Goal: Check status: Check status

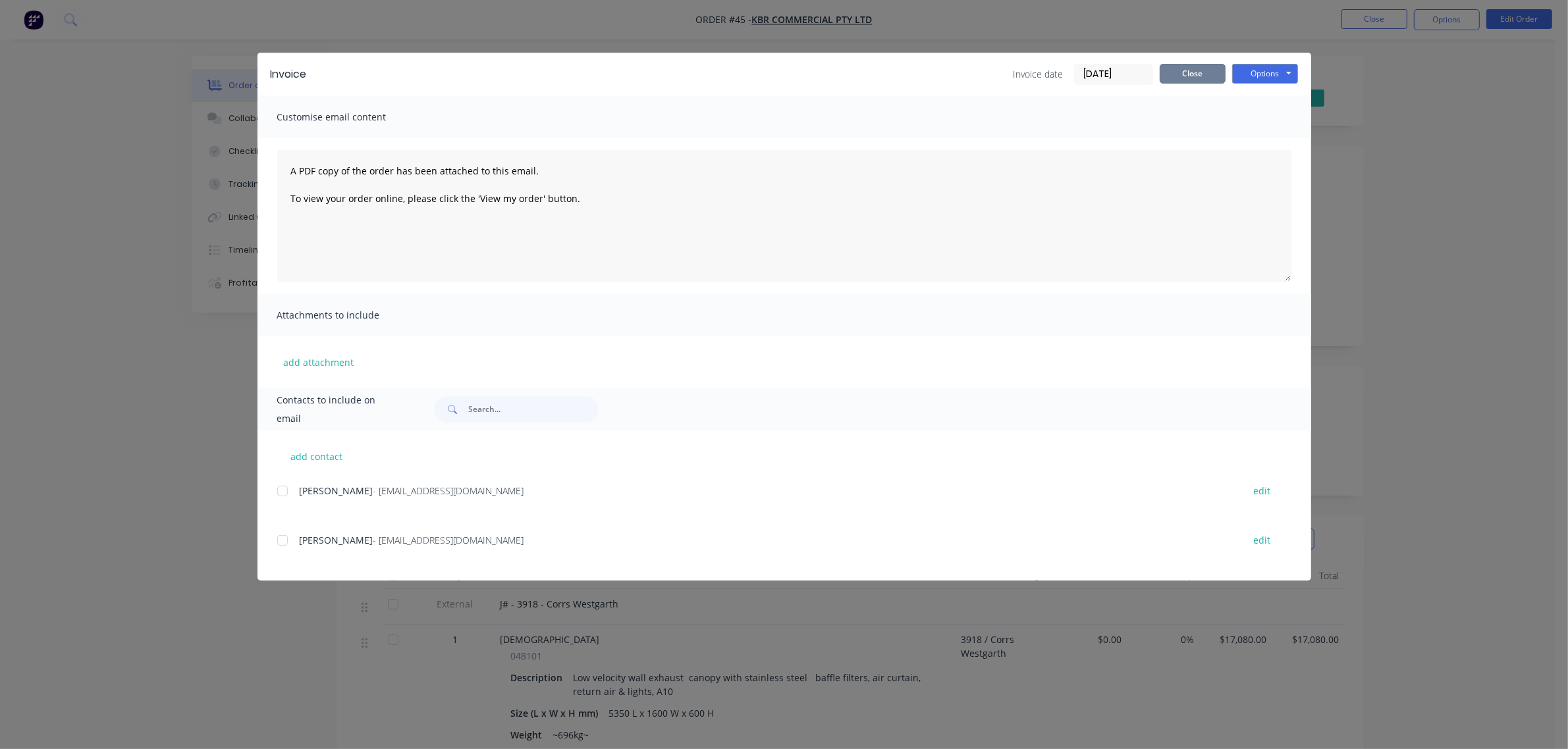
click at [1206, 71] on button "Close" at bounding box center [1193, 74] width 66 height 20
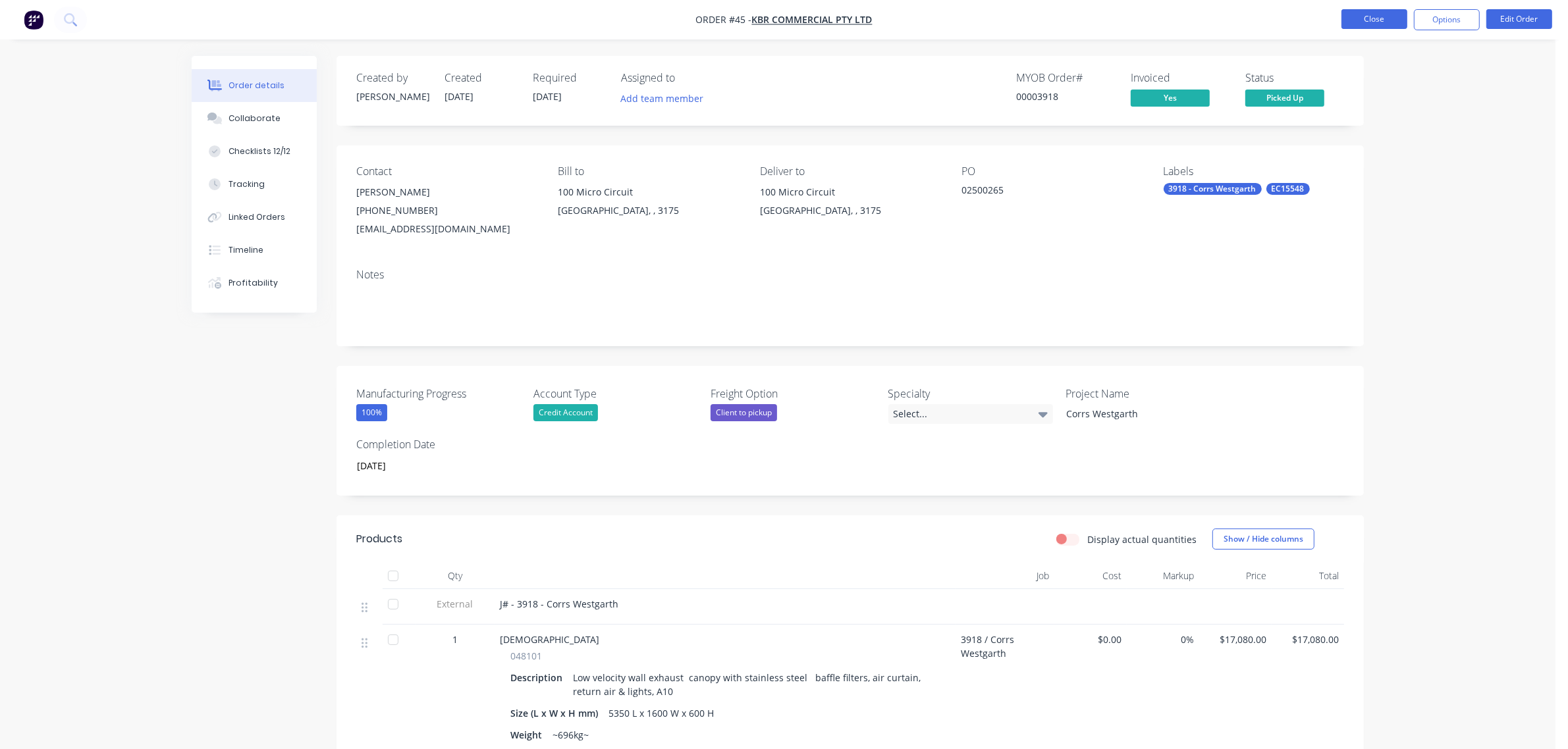
click at [1361, 18] on button "Close" at bounding box center [1374, 19] width 66 height 20
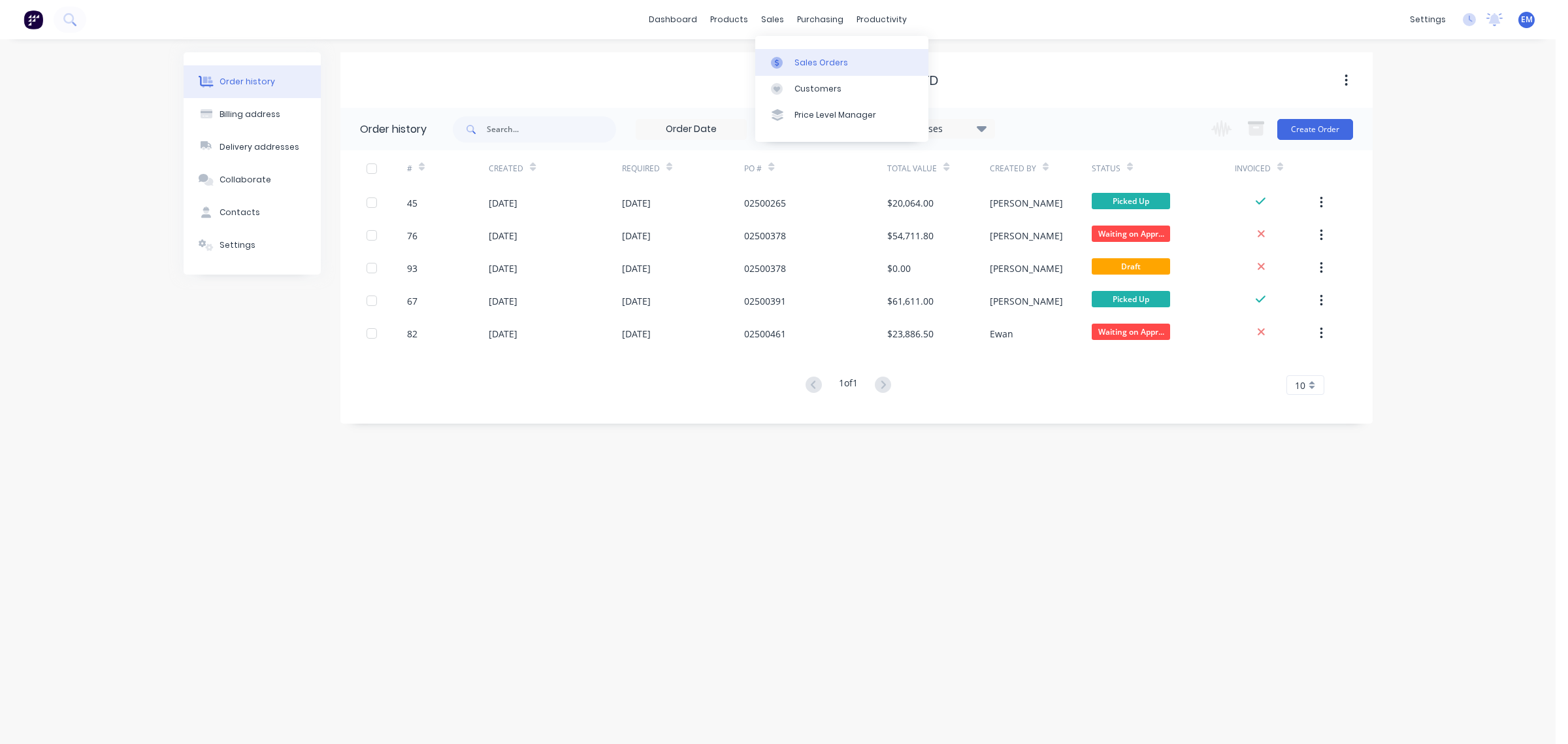
click at [797, 57] on div "Sales Orders" at bounding box center [822, 63] width 53 height 11
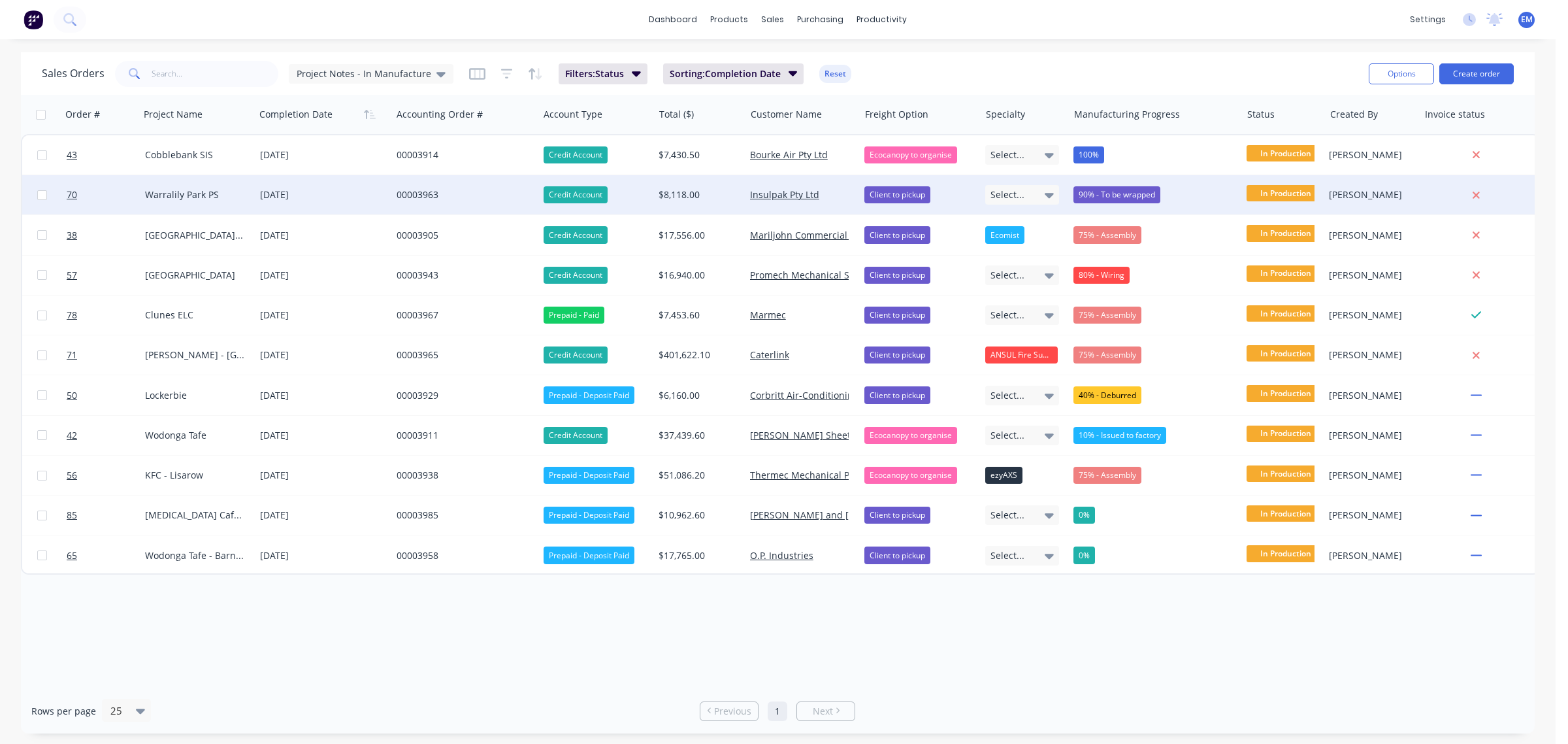
click at [1105, 191] on div "90% - To be wrapped" at bounding box center [1117, 195] width 87 height 17
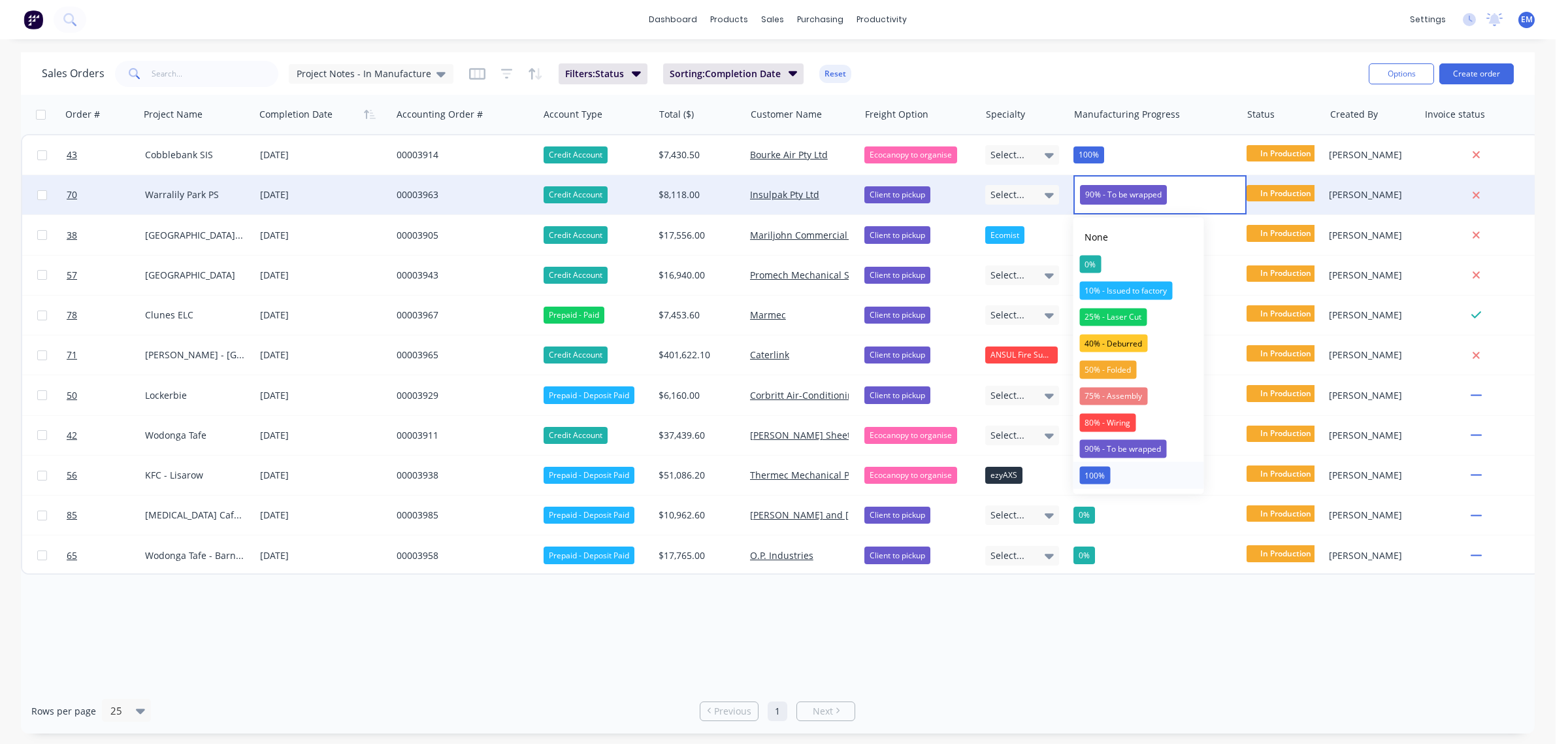
click at [1118, 476] on button "100%" at bounding box center [1139, 474] width 130 height 26
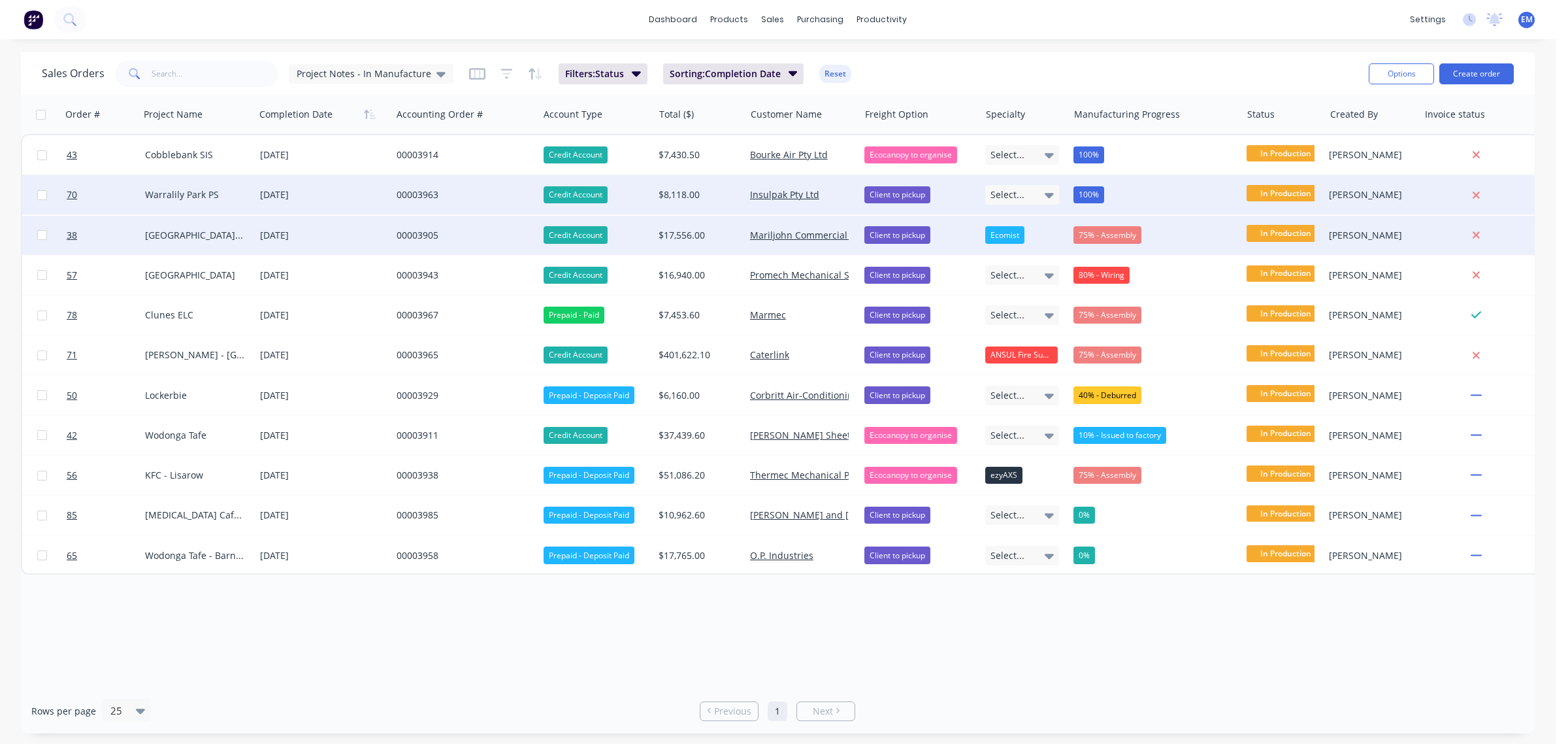
click at [1099, 236] on div "75% - Assembly" at bounding box center [1107, 234] width 68 height 17
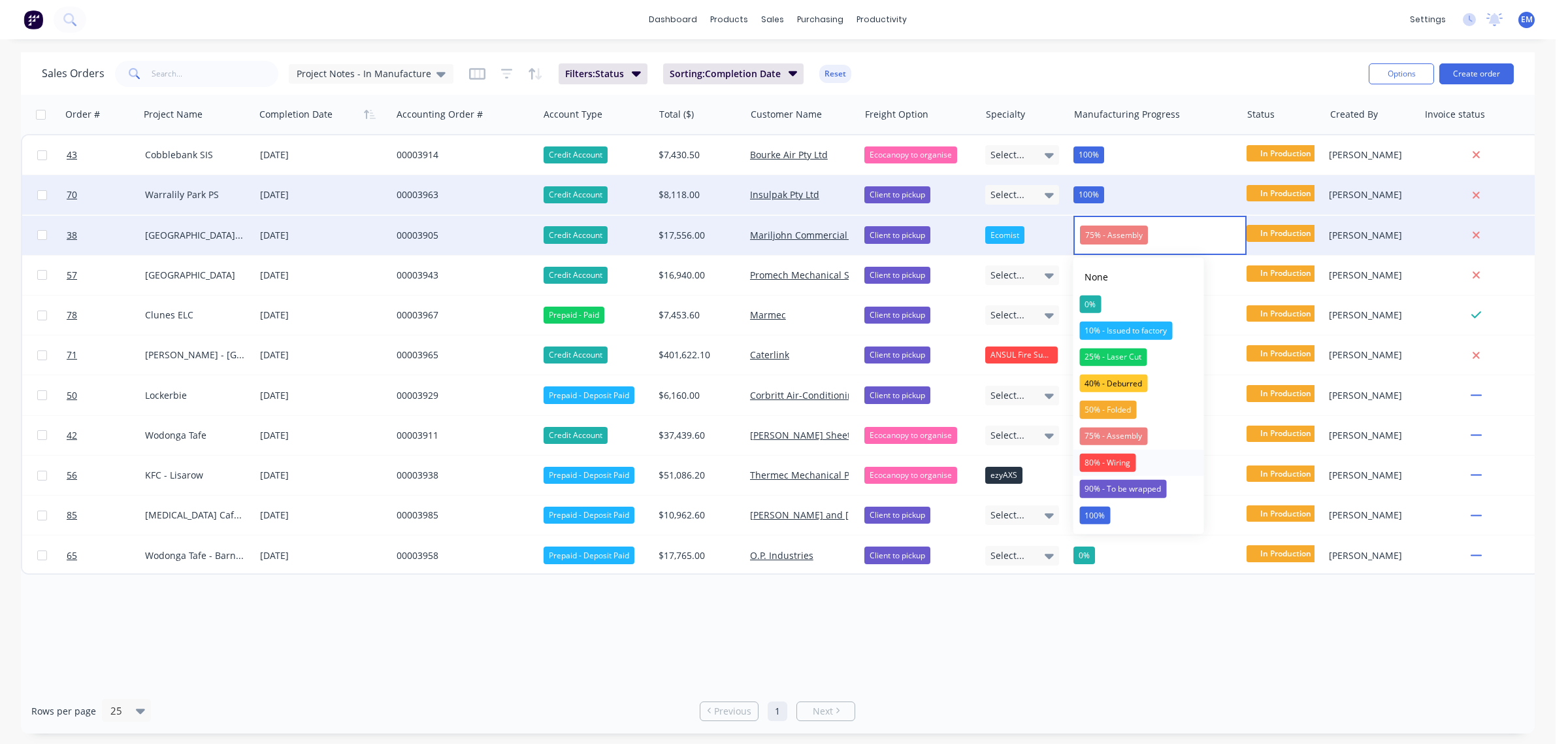
click at [1102, 457] on div "80% - Wiring" at bounding box center [1107, 462] width 56 height 18
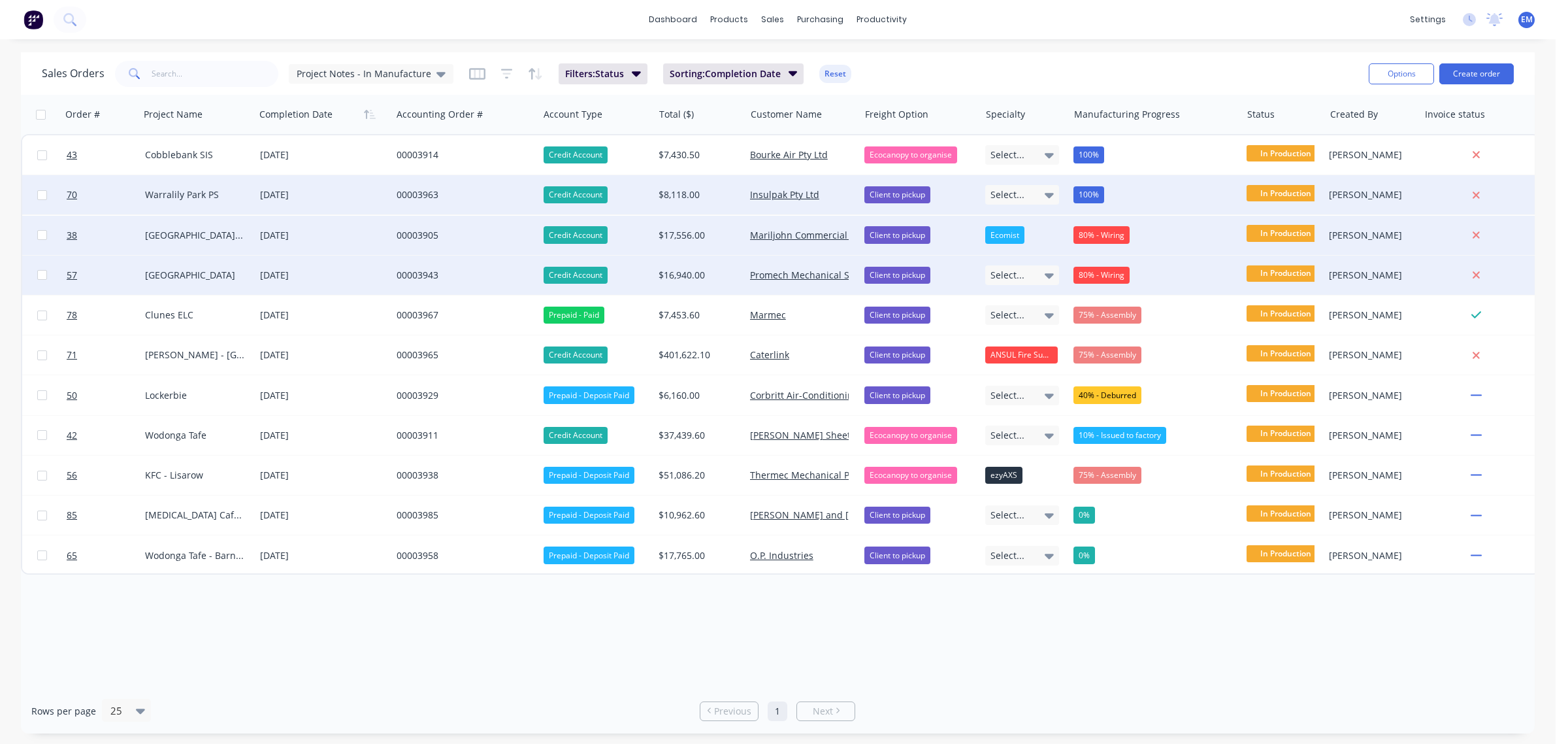
click at [1114, 278] on div "80% - Wiring" at bounding box center [1102, 275] width 56 height 17
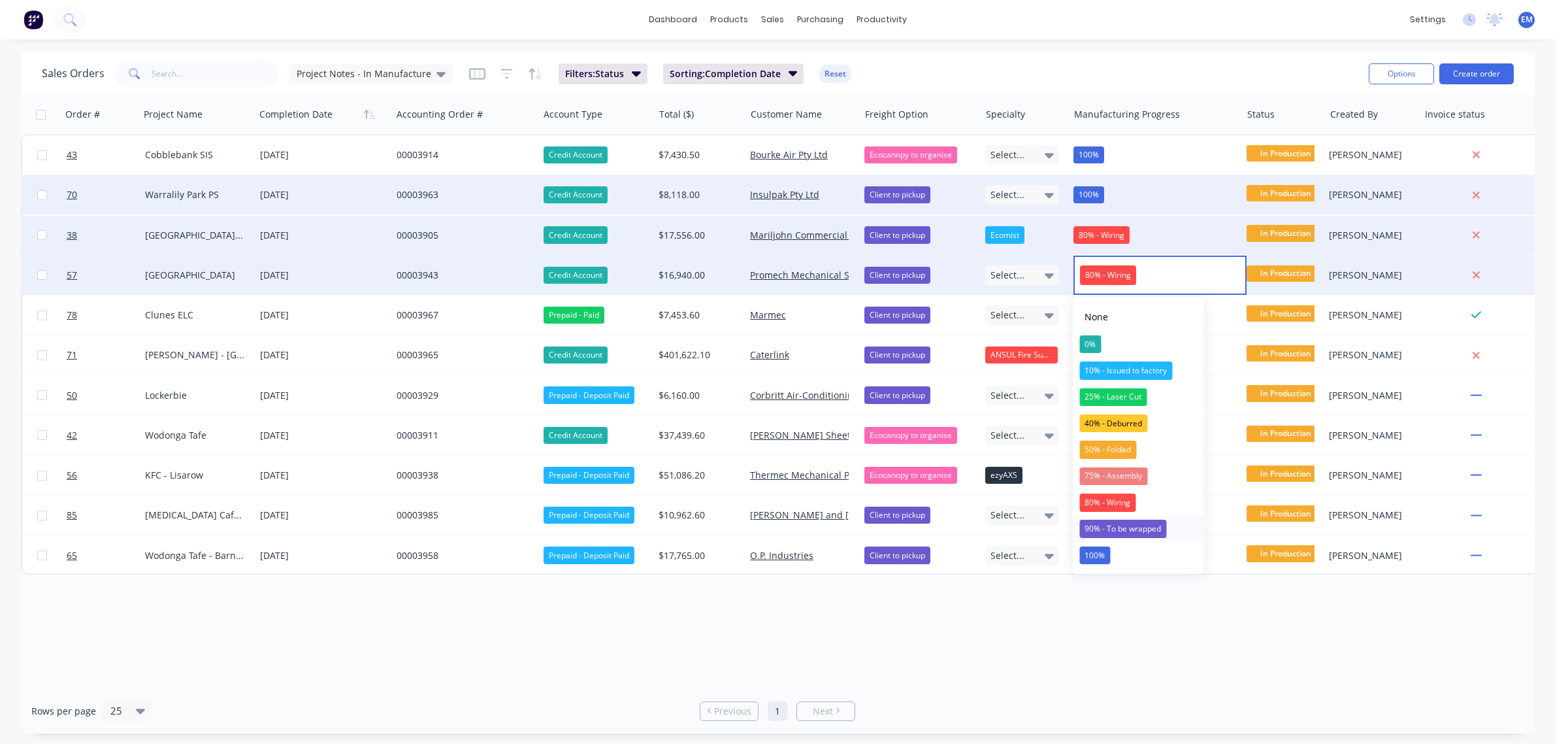
click at [1134, 531] on div "90% - To be wrapped" at bounding box center [1122, 529] width 87 height 18
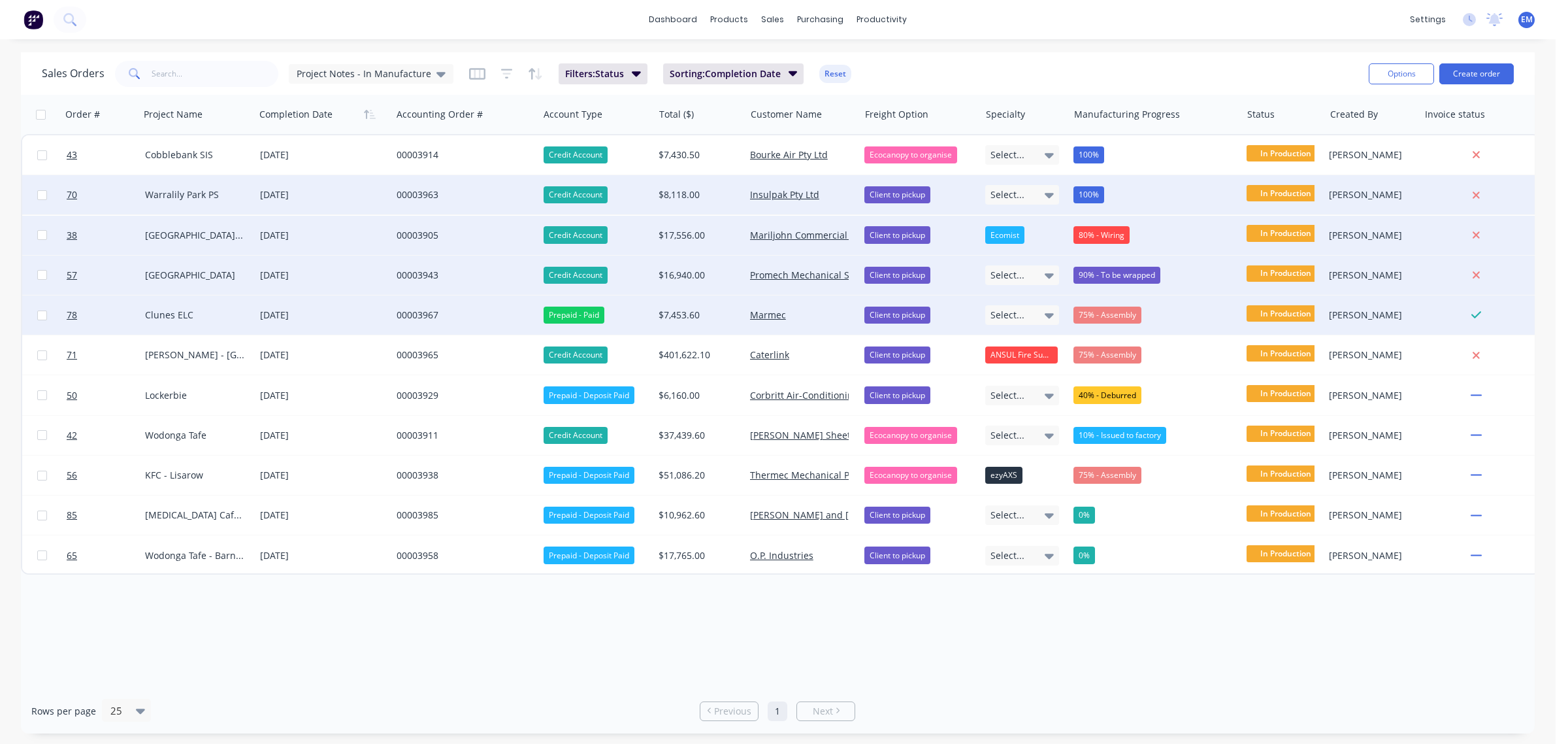
click at [1125, 318] on div "75% - Assembly" at bounding box center [1107, 315] width 68 height 17
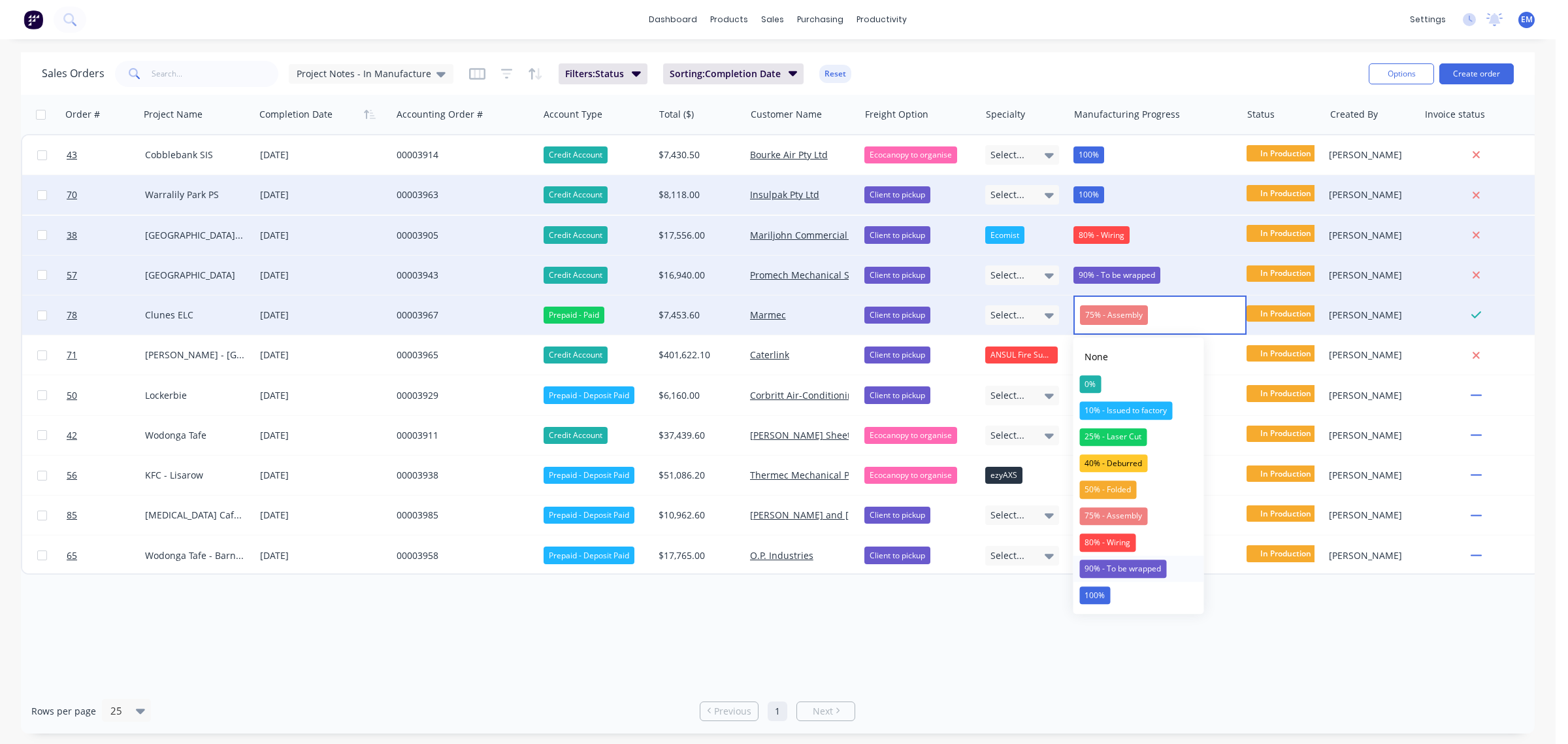
click at [1149, 566] on div "90% - To be wrapped" at bounding box center [1122, 569] width 87 height 18
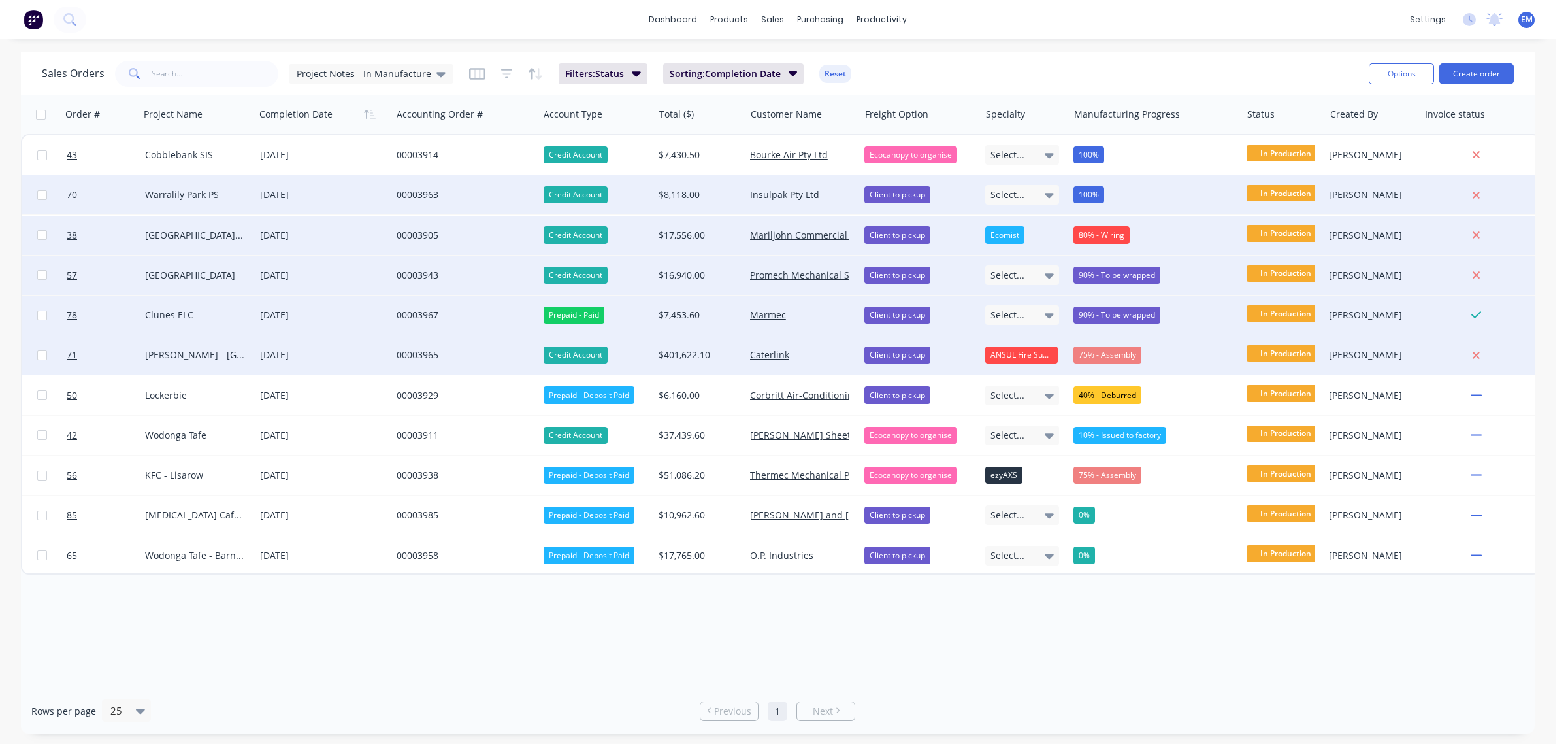
click at [1131, 359] on div "75% - Assembly" at bounding box center [1107, 355] width 68 height 17
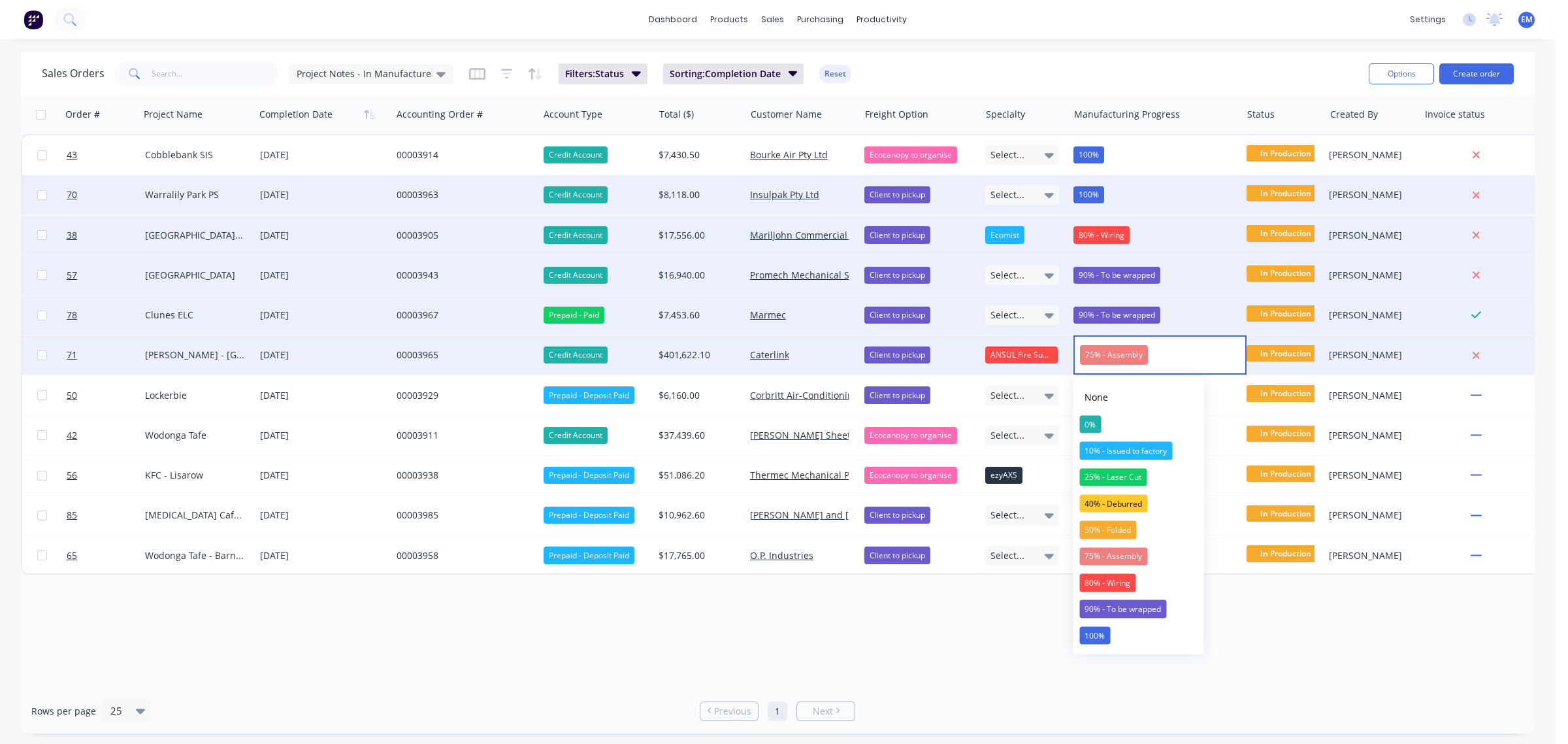
click at [1131, 359] on span "75% - Assembly" at bounding box center [1113, 354] width 68 height 20
click at [1134, 559] on div "75% - Assembly" at bounding box center [1113, 555] width 68 height 18
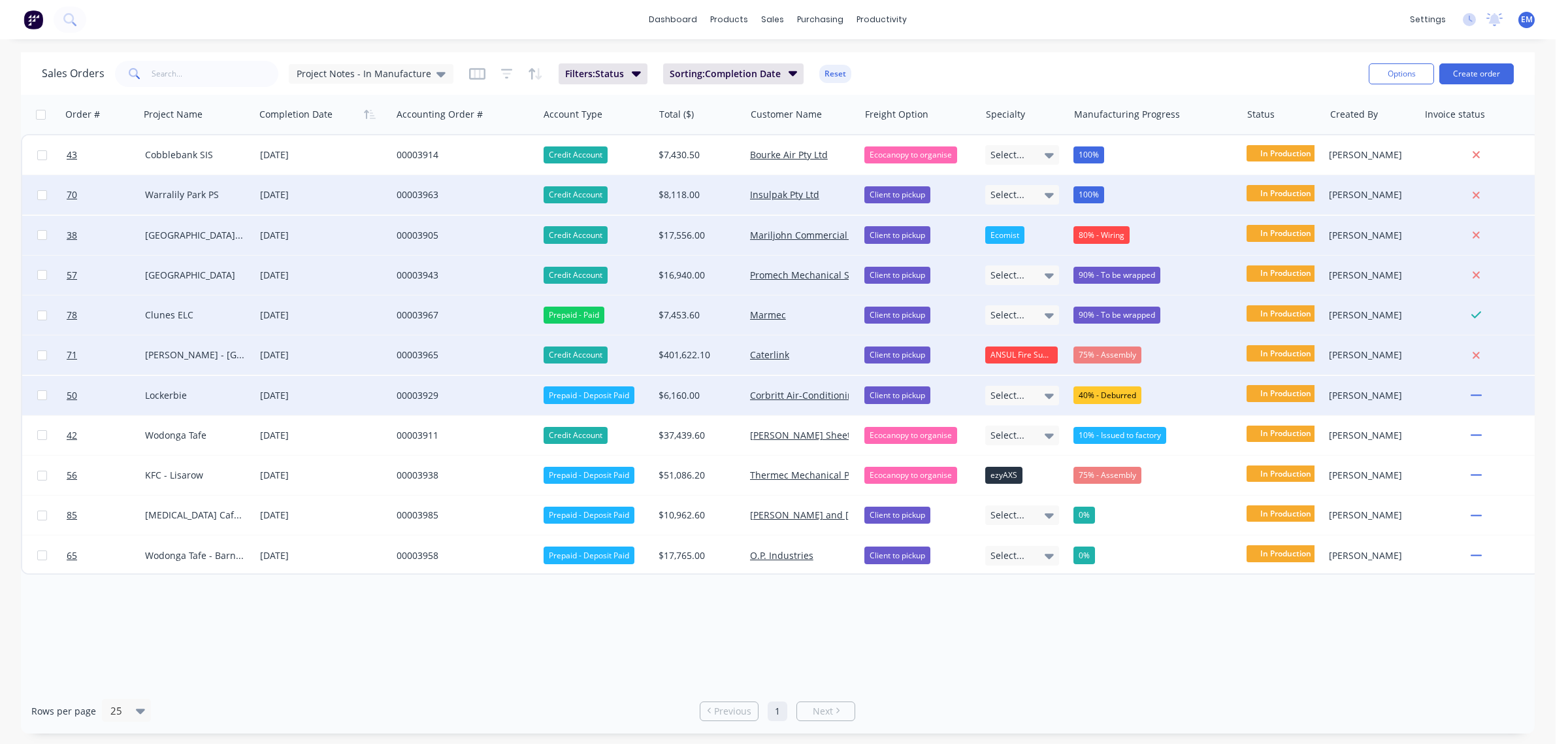
click at [1118, 392] on div "40% - Deburred" at bounding box center [1107, 395] width 68 height 17
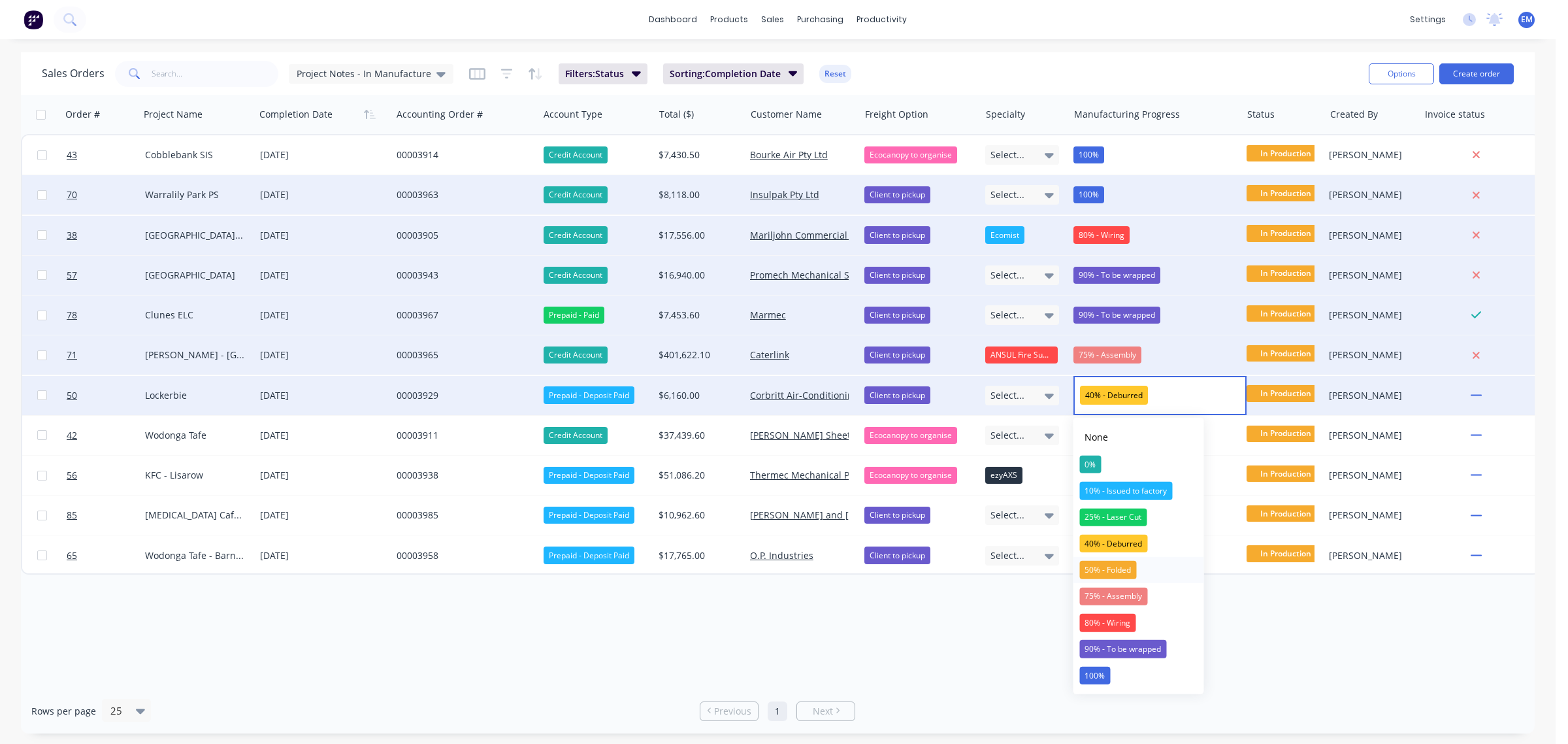
click at [1130, 563] on div "50% - Folded" at bounding box center [1108, 570] width 57 height 18
